Goal: Information Seeking & Learning: Learn about a topic

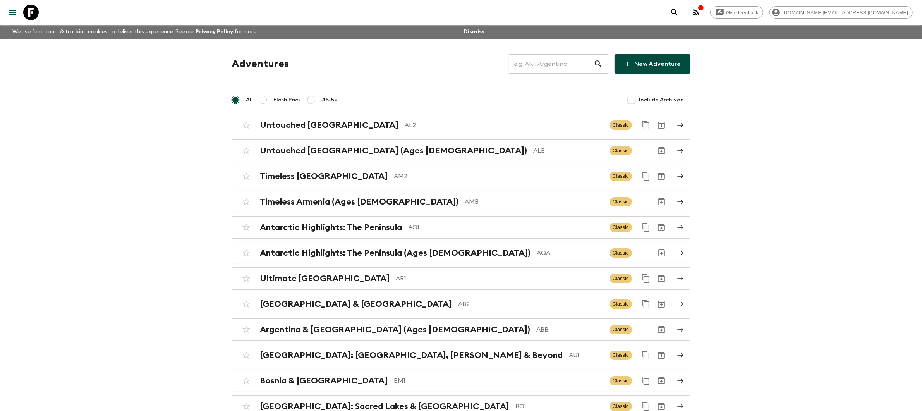
click at [544, 73] on input "text" at bounding box center [551, 64] width 85 height 22
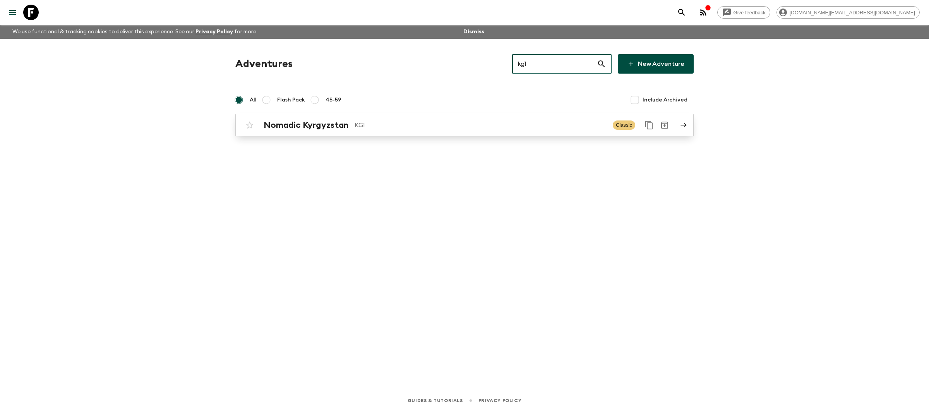
type input "kg1"
click at [485, 131] on div "Nomadic Kyrgyzstan KG1 Classic" at bounding box center [449, 124] width 415 height 15
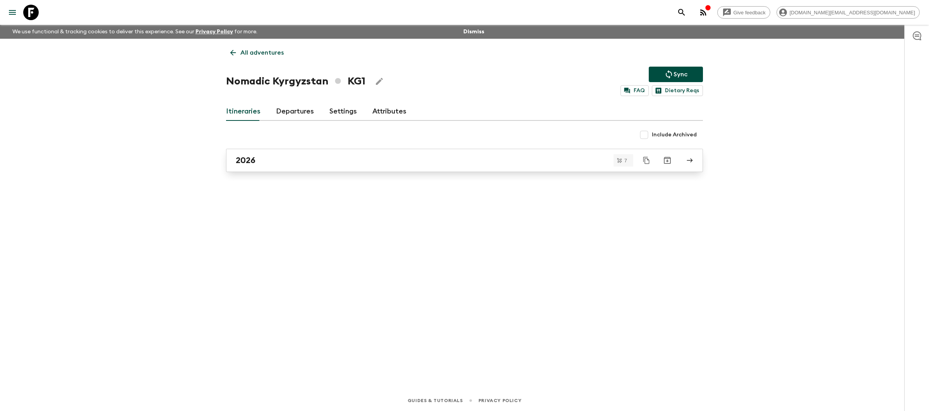
click at [303, 168] on link "2026" at bounding box center [464, 160] width 477 height 23
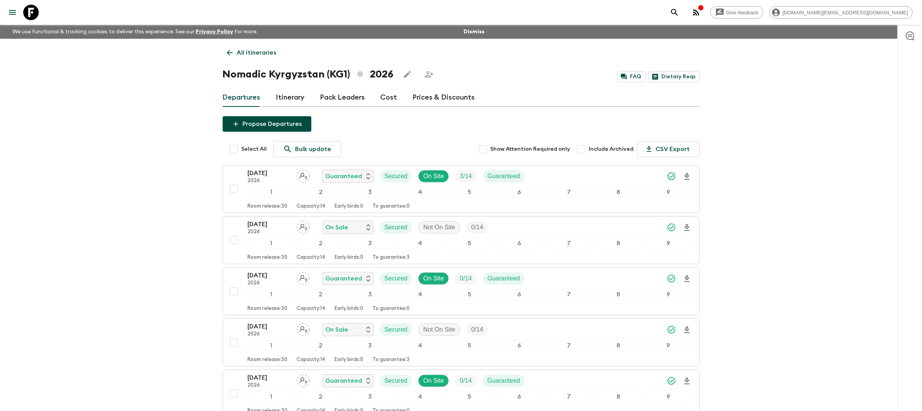
click at [262, 53] on p "All itineraries" at bounding box center [256, 52] width 39 height 9
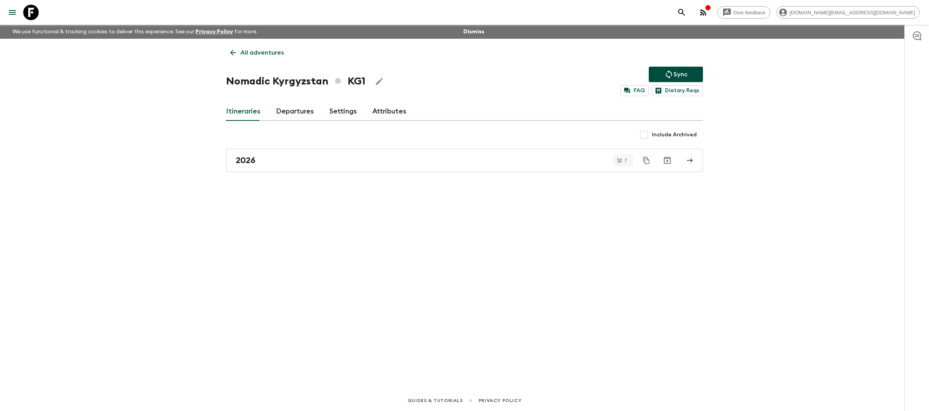
click at [264, 49] on p "All adventures" at bounding box center [261, 52] width 43 height 9
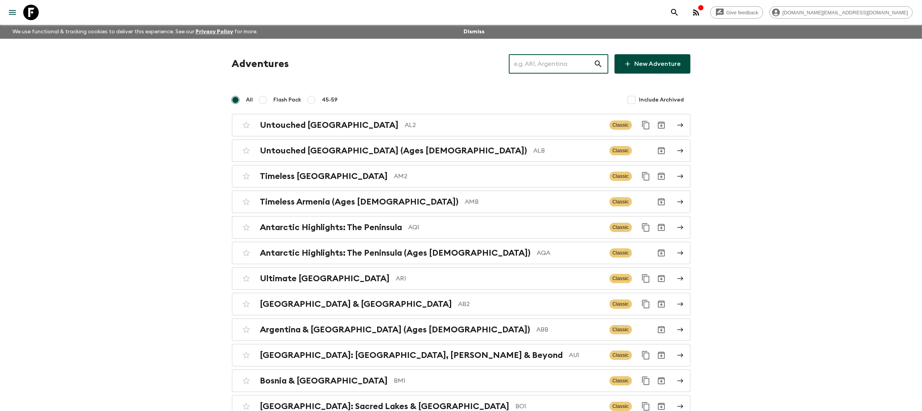
click at [567, 65] on input "text" at bounding box center [551, 64] width 85 height 22
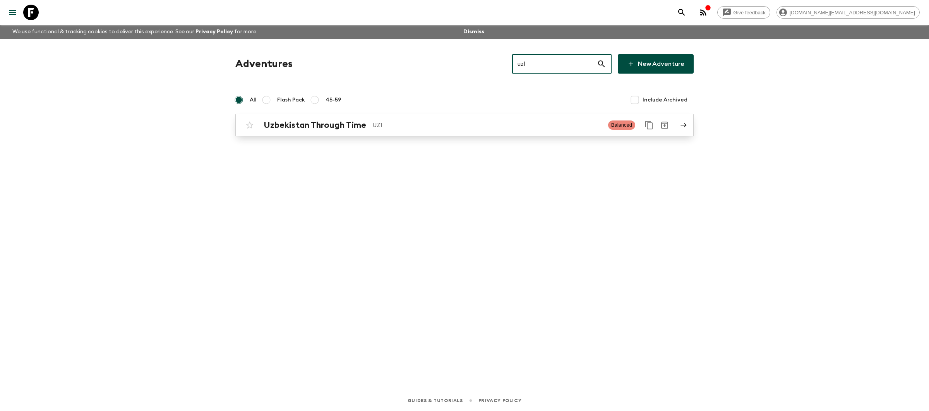
type input "uz1"
click at [505, 128] on p "UZ1" at bounding box center [487, 124] width 230 height 9
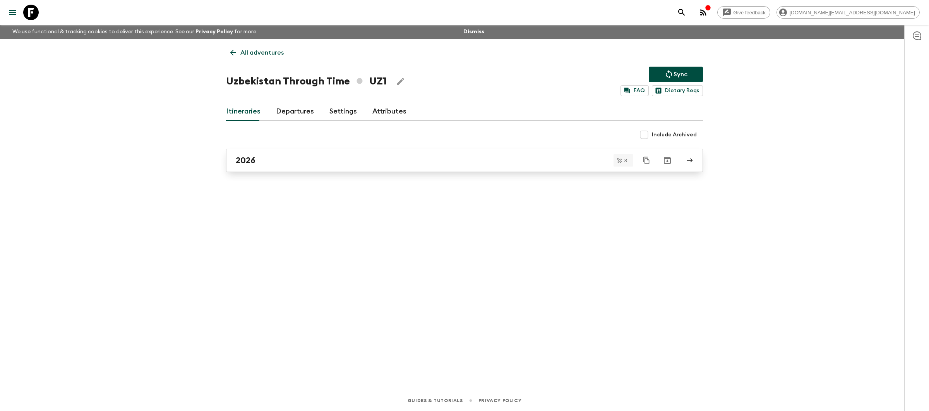
click at [505, 161] on div "2026" at bounding box center [457, 160] width 443 height 10
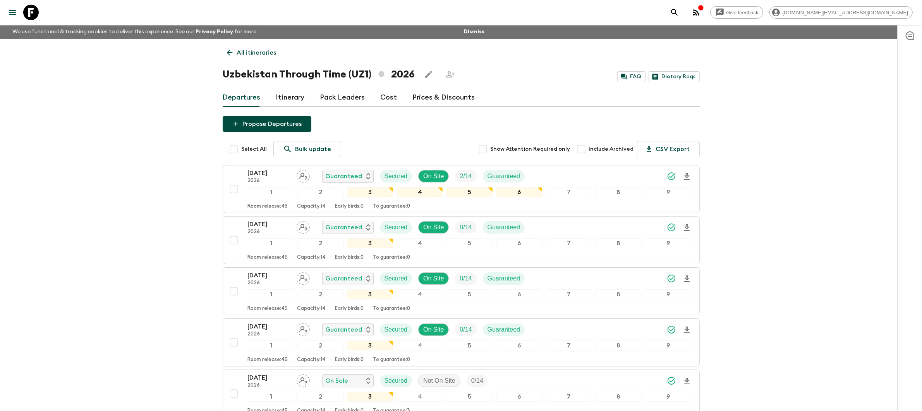
click at [242, 52] on p "All itineraries" at bounding box center [256, 52] width 39 height 9
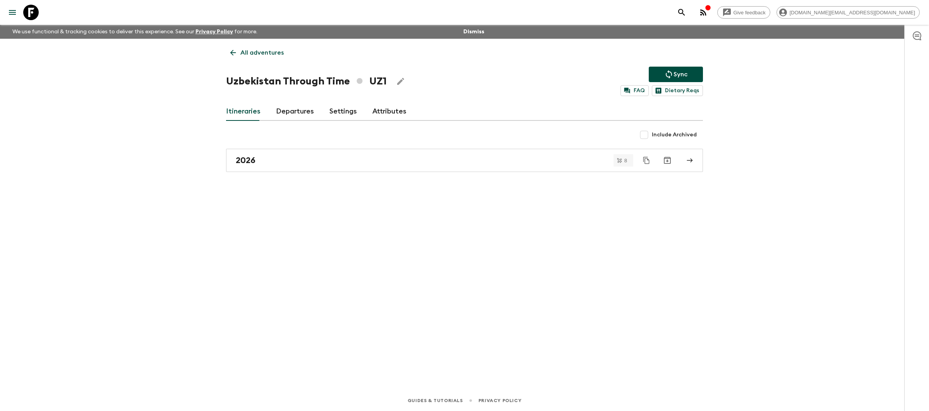
click at [242, 52] on p "All adventures" at bounding box center [261, 52] width 43 height 9
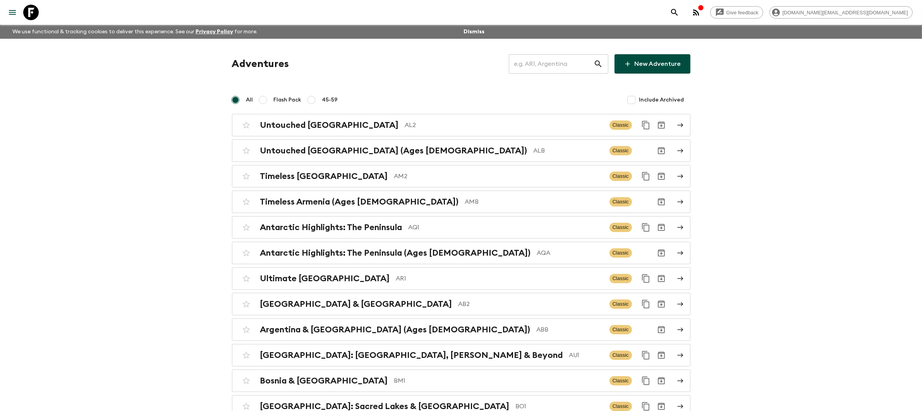
click at [577, 61] on input "text" at bounding box center [551, 64] width 85 height 22
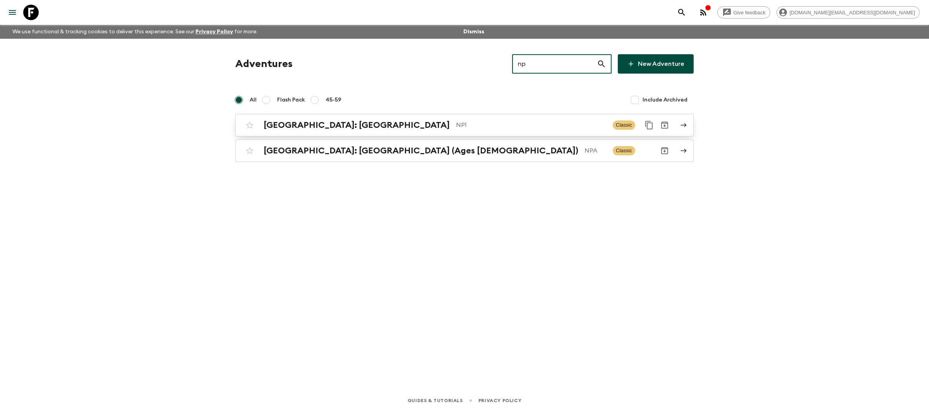
type input "np"
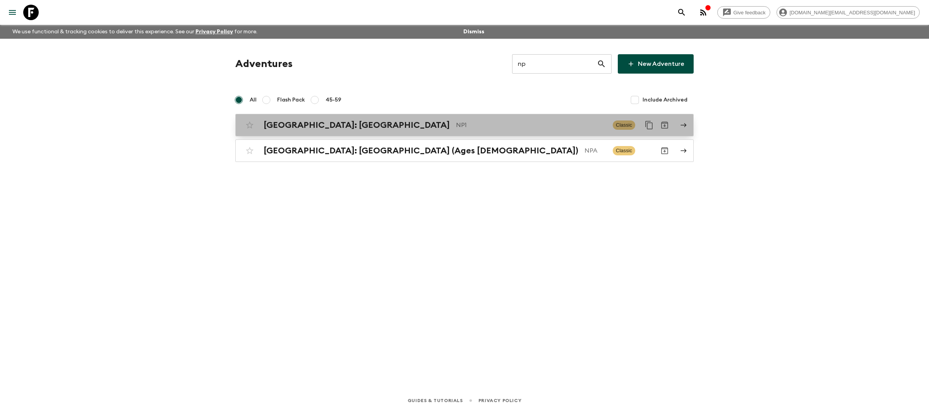
click at [456, 127] on p "NP1" at bounding box center [531, 124] width 151 height 9
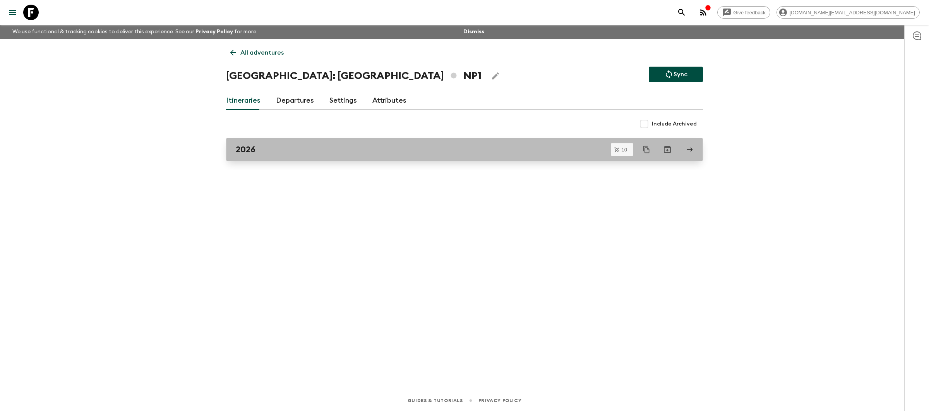
click at [440, 153] on div "2026" at bounding box center [457, 149] width 443 height 10
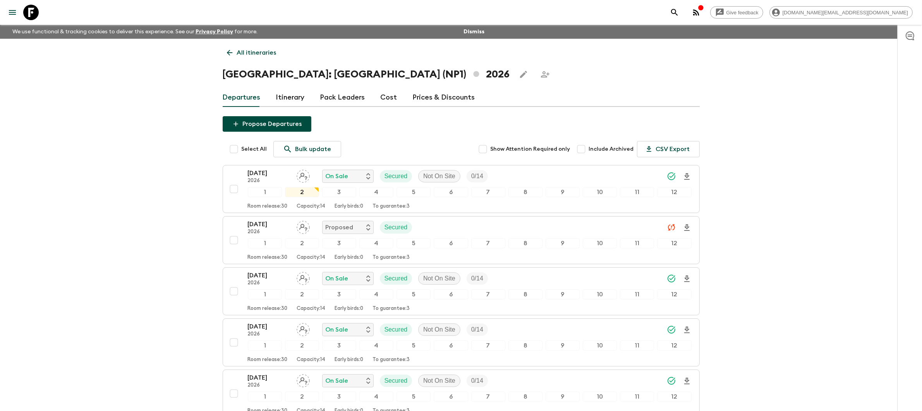
click at [253, 55] on p "All itineraries" at bounding box center [256, 52] width 39 height 9
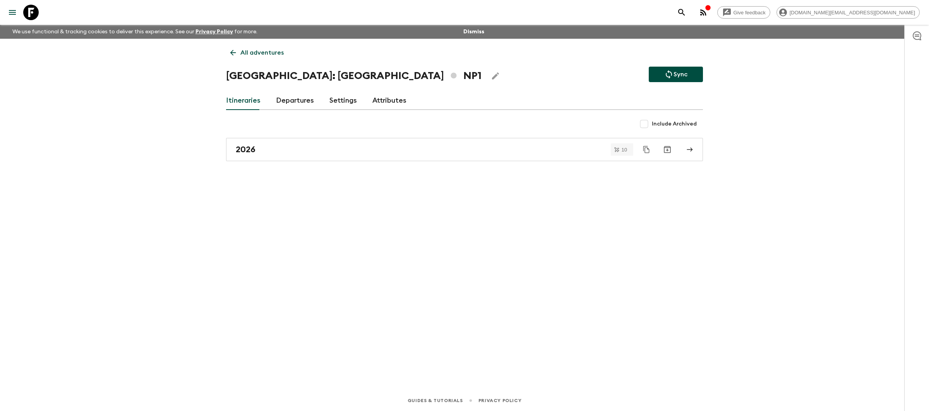
click at [253, 55] on p "All adventures" at bounding box center [261, 52] width 43 height 9
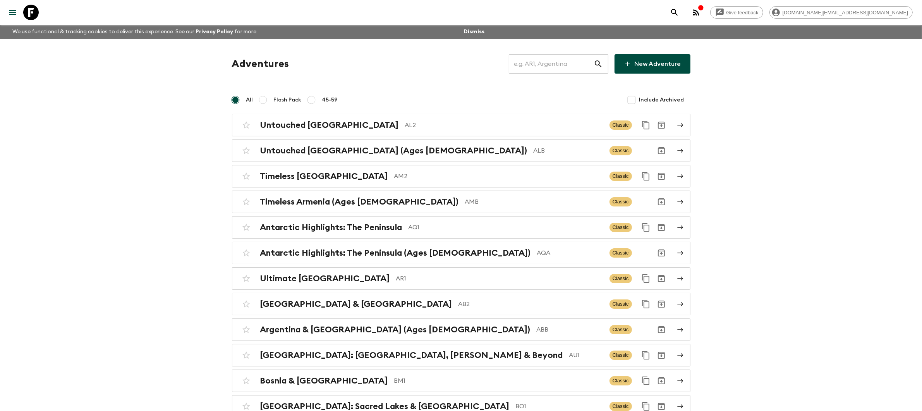
click at [552, 65] on input "text" at bounding box center [551, 64] width 85 height 22
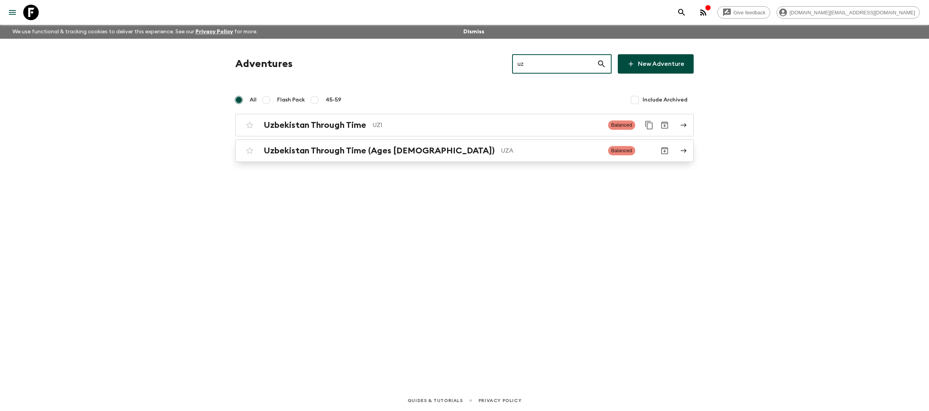
type input "uz"
click at [501, 154] on p "UZA" at bounding box center [551, 150] width 101 height 9
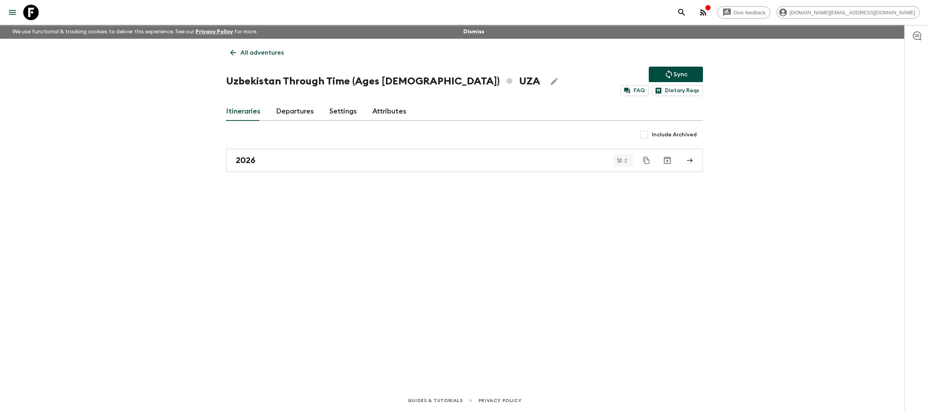
click at [440, 154] on link "2026" at bounding box center [464, 160] width 477 height 23
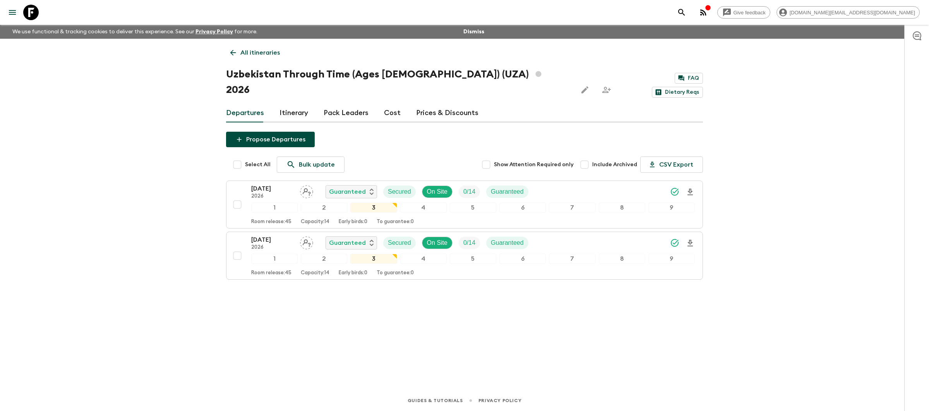
click at [248, 47] on link "All itineraries" at bounding box center [255, 52] width 58 height 15
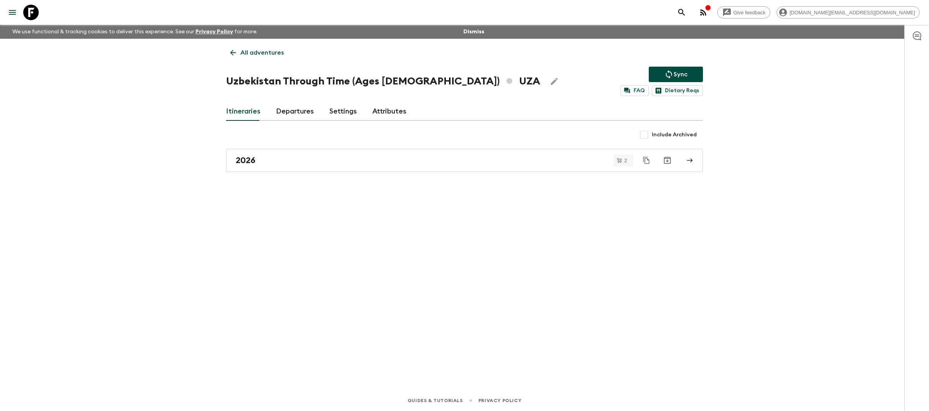
click at [253, 55] on p "All adventures" at bounding box center [261, 52] width 43 height 9
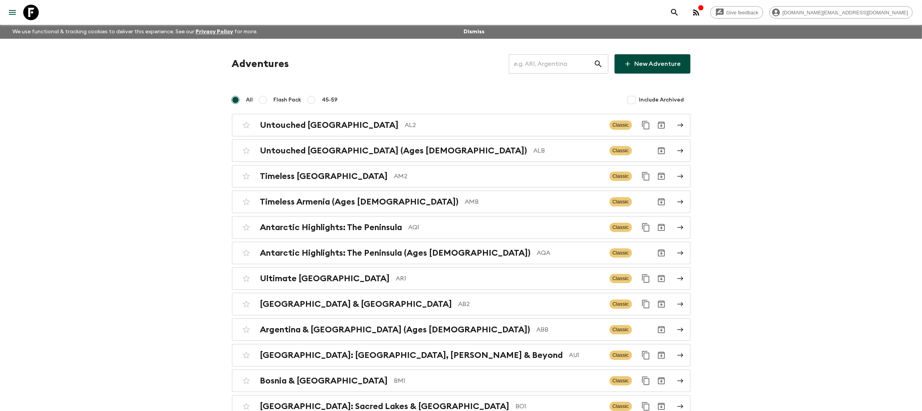
click at [572, 69] on input "text" at bounding box center [551, 64] width 85 height 22
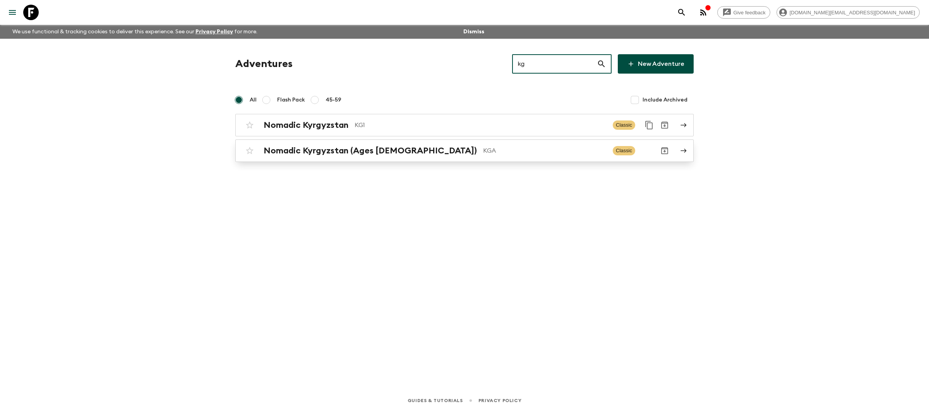
type input "kg"
click at [511, 153] on p "KGA" at bounding box center [544, 150] width 123 height 9
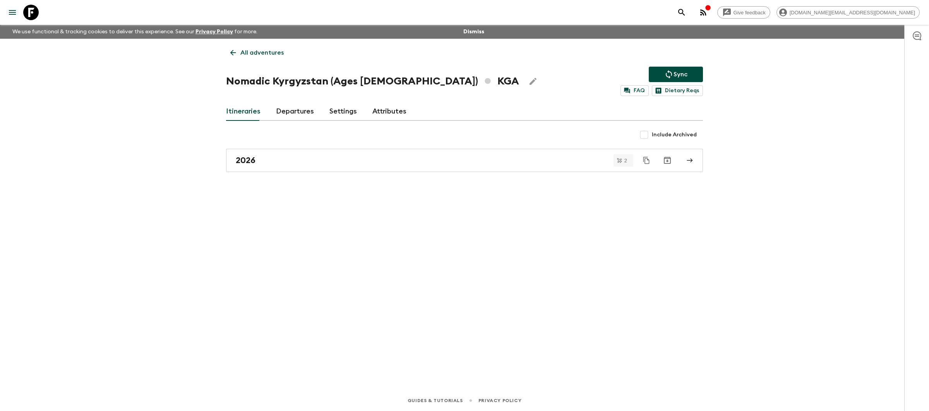
click at [511, 153] on link "2026" at bounding box center [464, 160] width 477 height 23
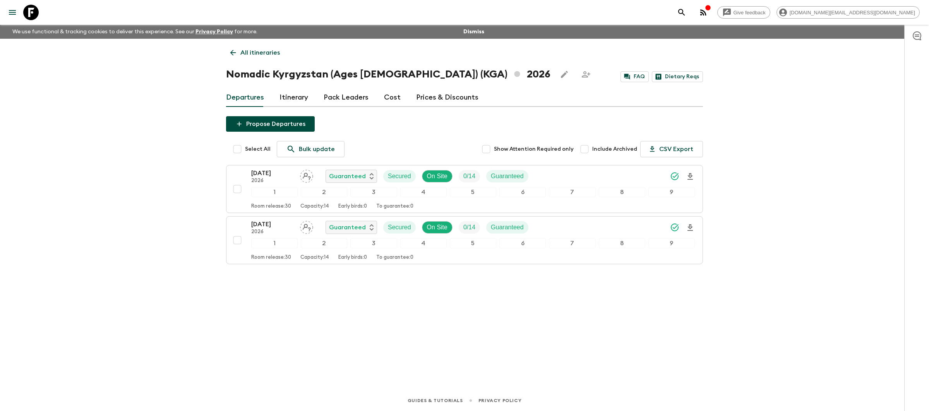
click at [255, 58] on link "All itineraries" at bounding box center [255, 52] width 58 height 15
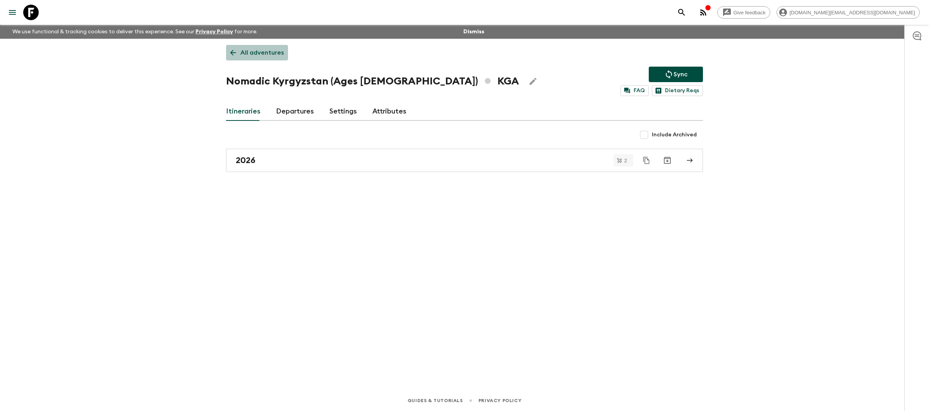
click at [265, 57] on link "All adventures" at bounding box center [257, 52] width 62 height 15
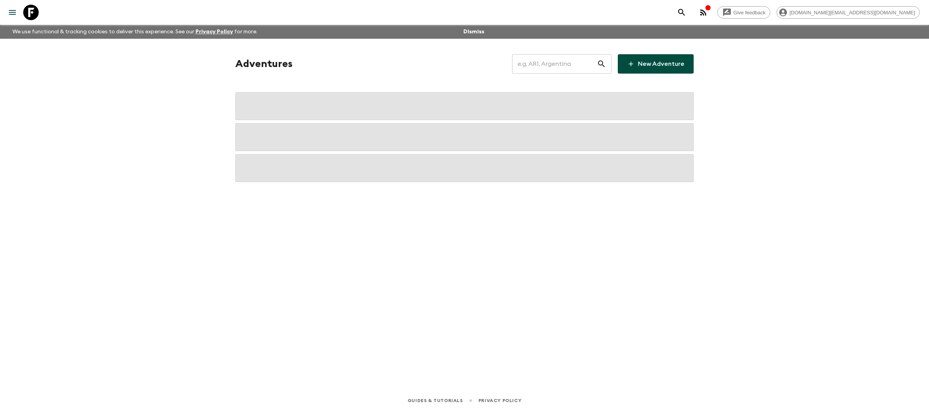
click at [561, 65] on input "text" at bounding box center [554, 64] width 85 height 22
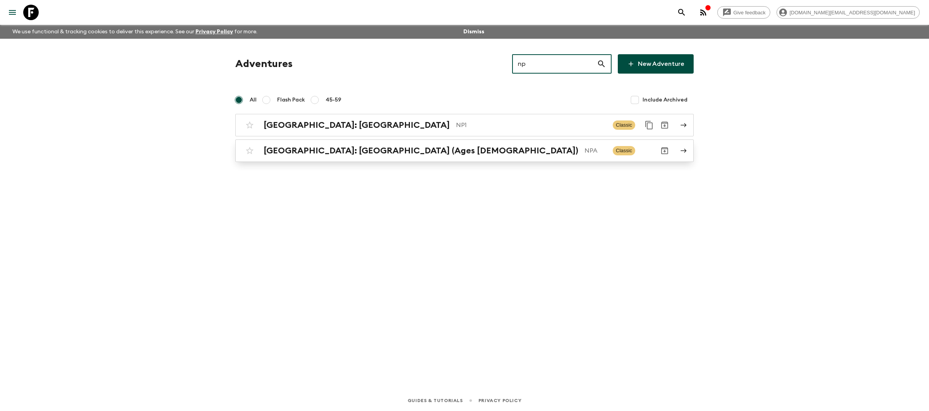
type input "np"
click at [545, 159] on link "[GEOGRAPHIC_DATA]: [GEOGRAPHIC_DATA] (Ages [DEMOGRAPHIC_DATA]) NPA Classic" at bounding box center [464, 150] width 458 height 22
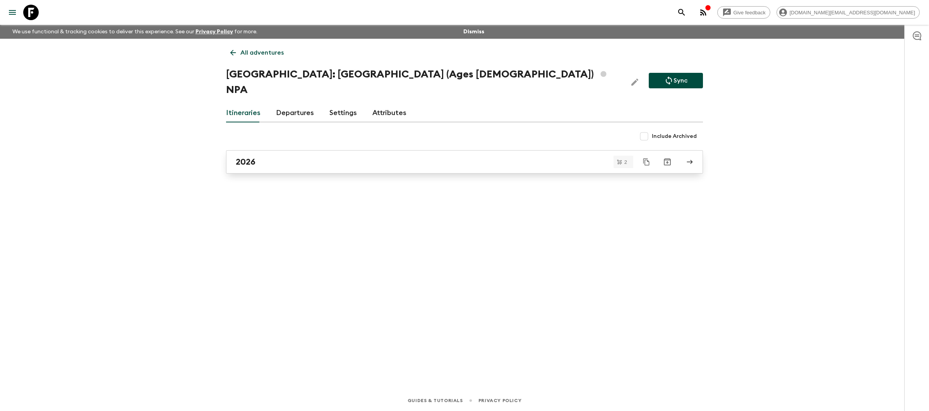
click at [517, 157] on div "2026" at bounding box center [457, 162] width 443 height 10
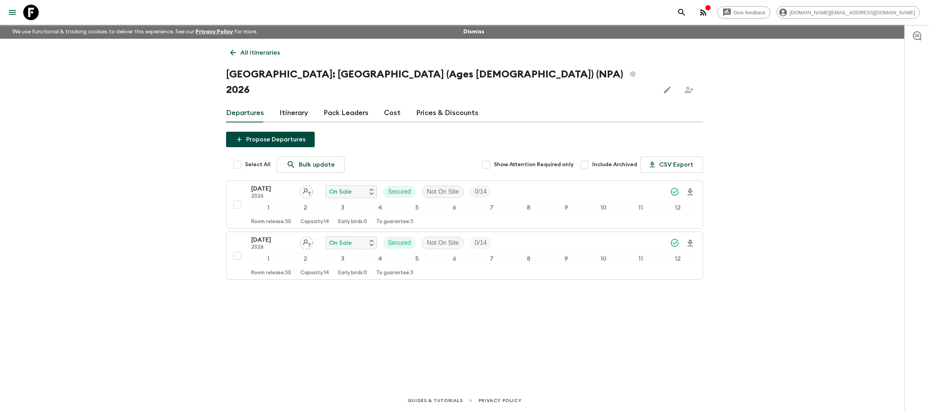
click at [246, 51] on p "All itineraries" at bounding box center [259, 52] width 39 height 9
